Goal: Transaction & Acquisition: Download file/media

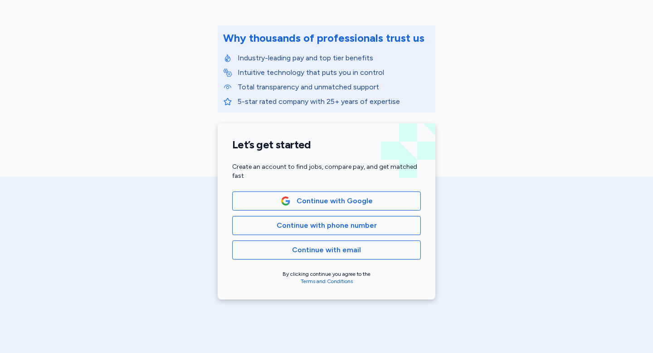
scroll to position [110, 0]
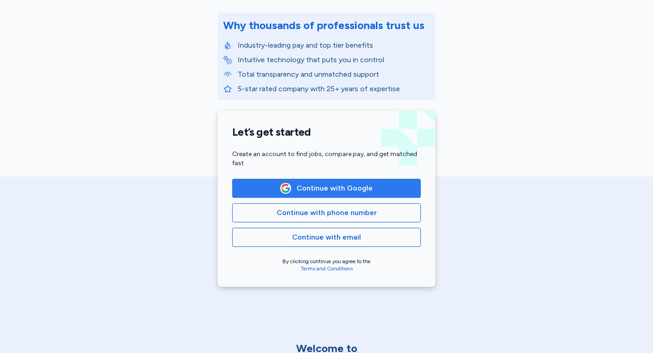
click at [290, 186] on img "button" at bounding box center [286, 188] width 10 height 10
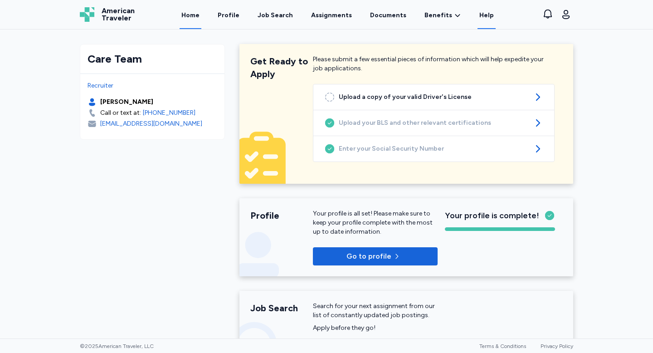
click at [480, 16] on link "Help" at bounding box center [487, 15] width 18 height 28
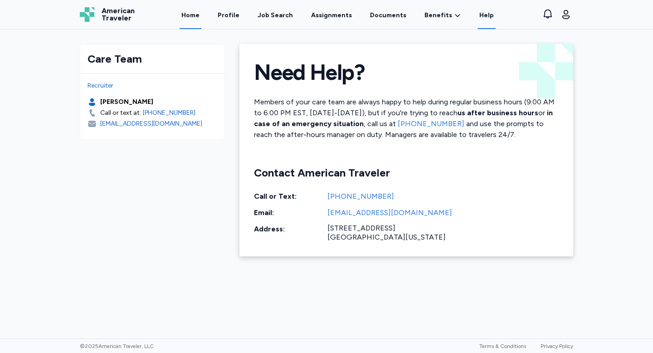
click at [199, 19] on link "Home" at bounding box center [191, 15] width 22 height 28
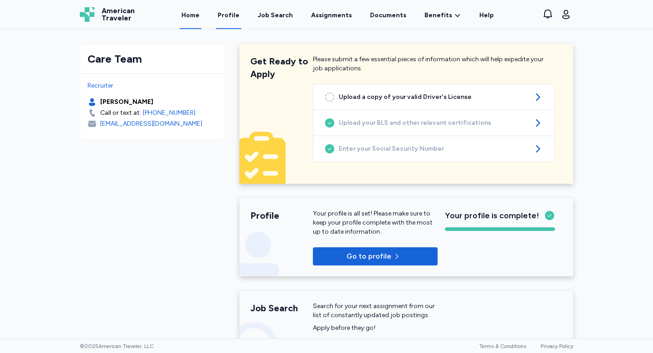
click at [237, 12] on link "Profile" at bounding box center [228, 15] width 25 height 28
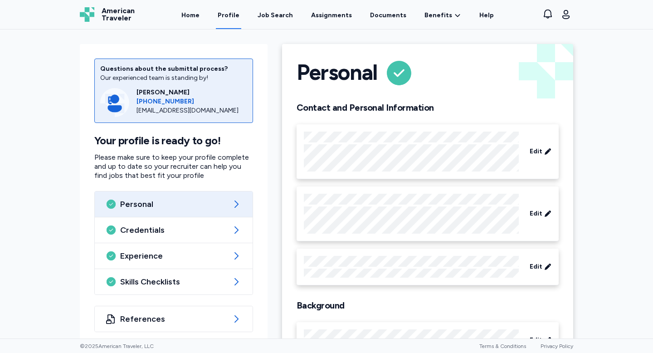
scroll to position [42, 0]
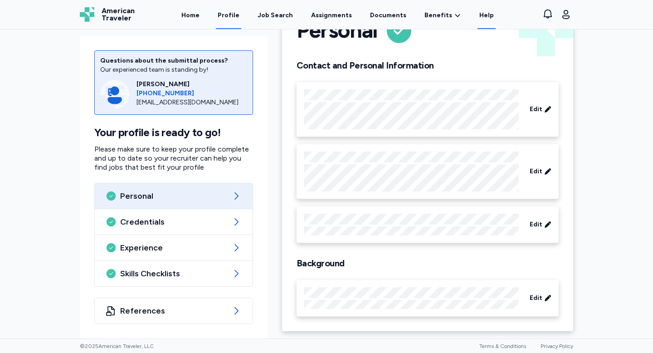
click at [478, 16] on link "Help" at bounding box center [487, 15] width 18 height 28
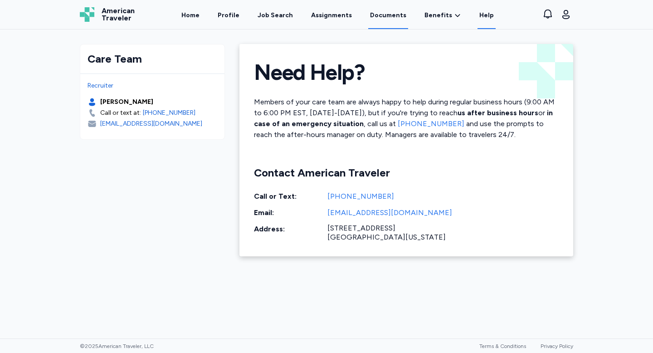
click at [371, 20] on link "Documents" at bounding box center [388, 15] width 40 height 28
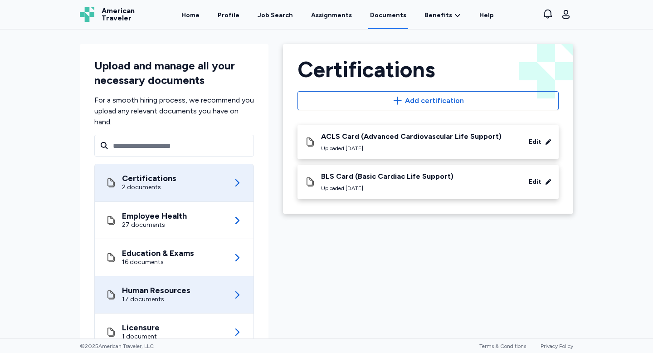
click at [191, 293] on div "Human Resources 17 documents" at bounding box center [174, 294] width 137 height 37
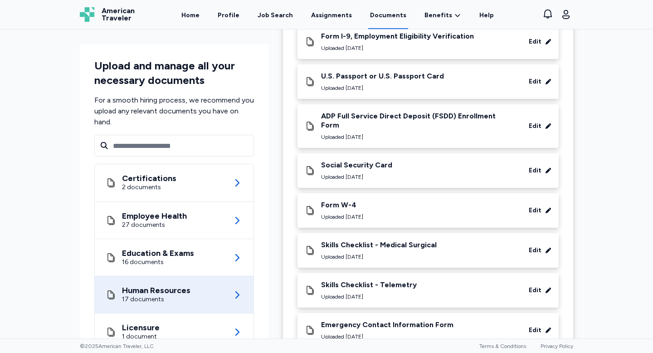
scroll to position [101, 0]
click at [363, 200] on div "Form W-4" at bounding box center [342, 204] width 42 height 9
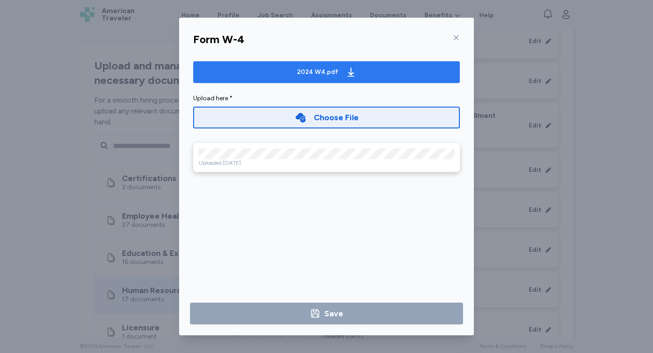
click at [312, 73] on div "2024 W4.pdf" at bounding box center [317, 72] width 41 height 9
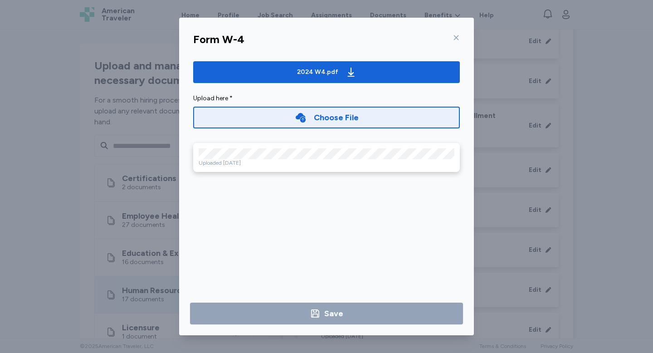
click at [458, 41] on div at bounding box center [454, 37] width 11 height 15
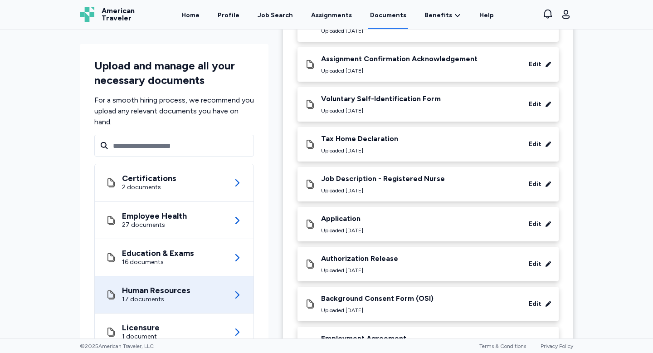
scroll to position [481, 0]
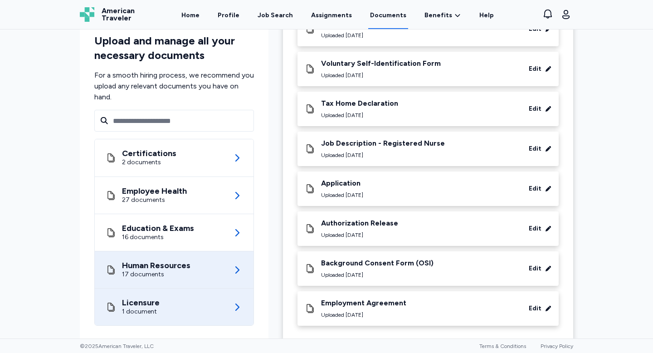
click at [200, 294] on div "Licensure 1 document" at bounding box center [174, 306] width 137 height 37
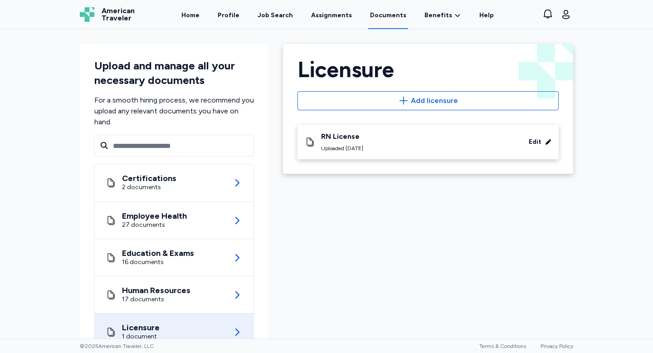
scroll to position [34, 0]
